Goal: Task Accomplishment & Management: Use online tool/utility

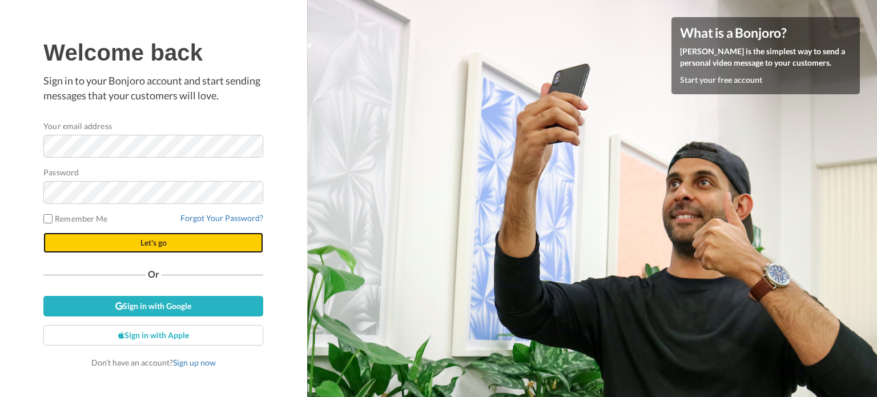
click at [144, 241] on span "Let's go" at bounding box center [153, 242] width 26 height 10
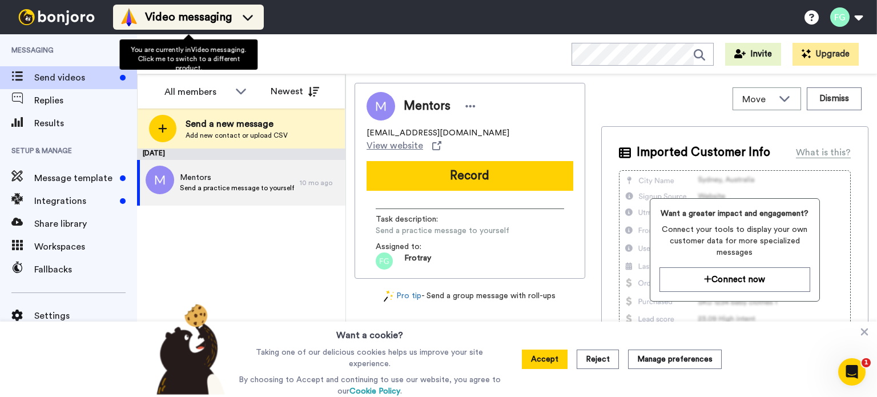
click at [219, 12] on span "Video messaging" at bounding box center [188, 17] width 87 height 16
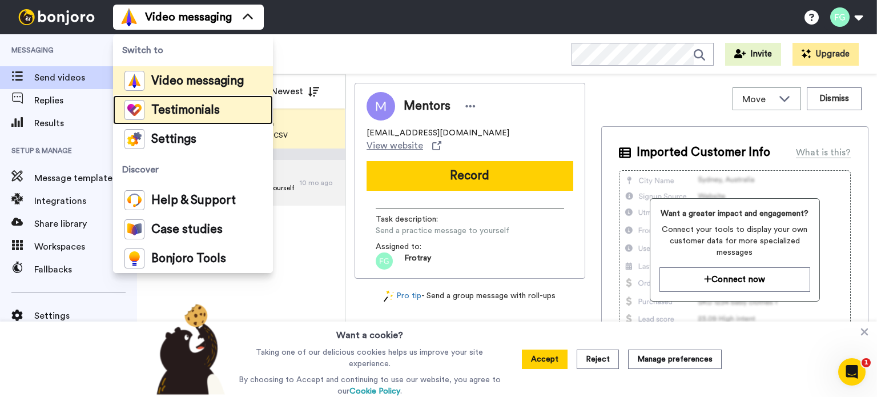
click at [185, 108] on span "Testimonials" at bounding box center [185, 109] width 68 height 11
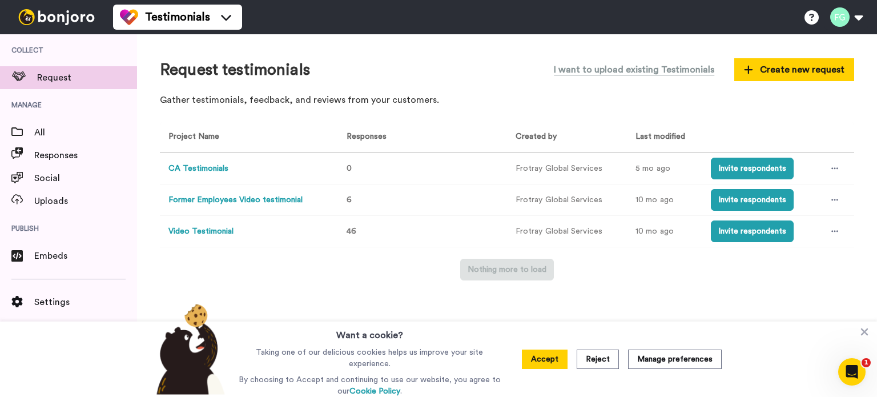
click at [197, 230] on button "Video Testimonial" at bounding box center [200, 231] width 65 height 12
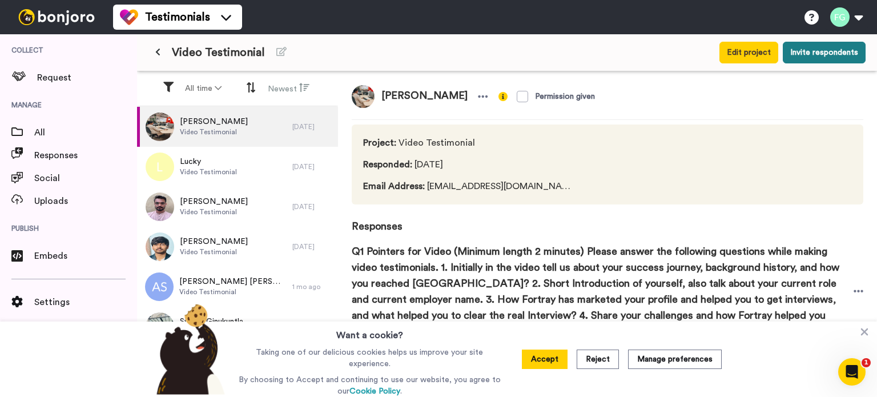
click at [830, 53] on button "Invite respondents" at bounding box center [823, 53] width 83 height 22
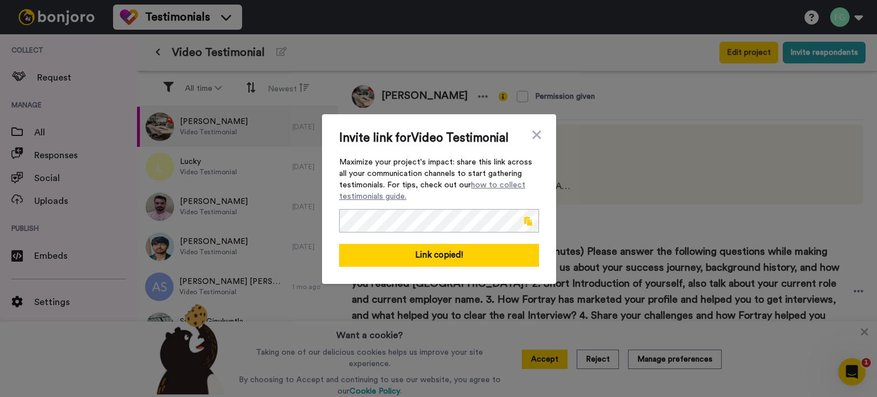
drag, startPoint x: 520, startPoint y: 223, endPoint x: 639, endPoint y: 209, distance: 118.9
click at [524, 223] on span at bounding box center [528, 220] width 8 height 9
